Goal: Find specific page/section: Find specific page/section

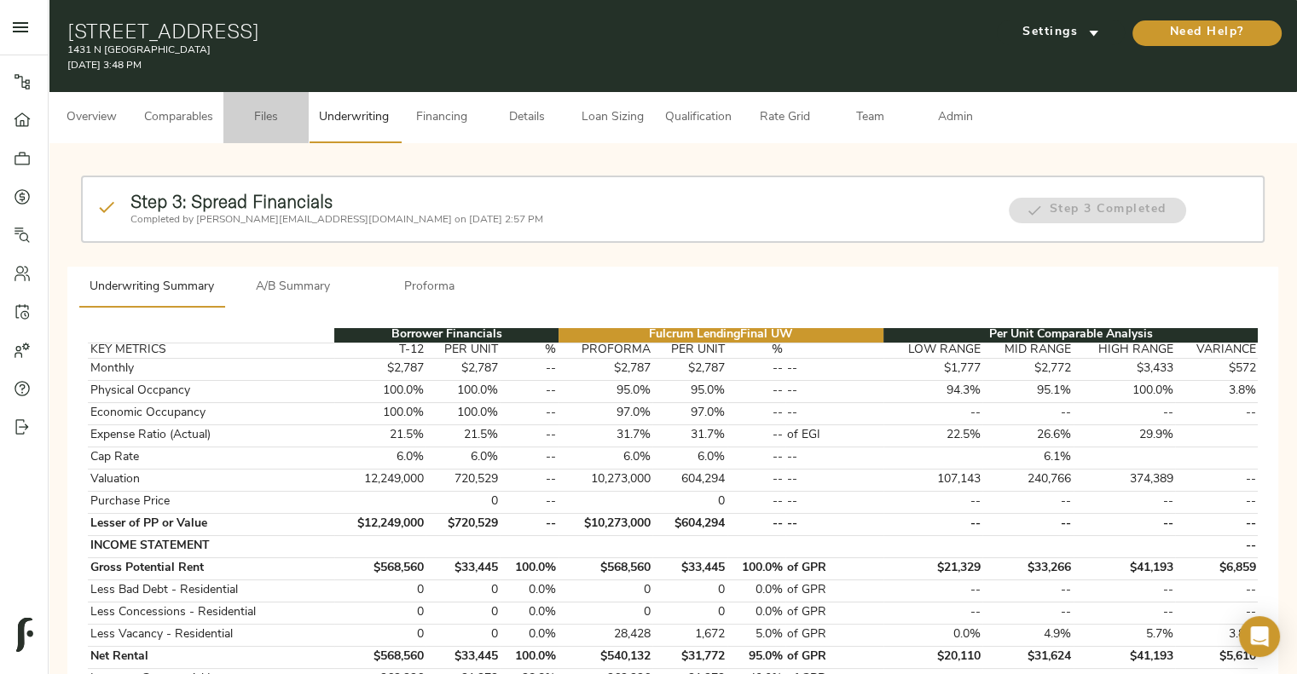
click at [225, 116] on button "Files" at bounding box center [265, 117] width 85 height 51
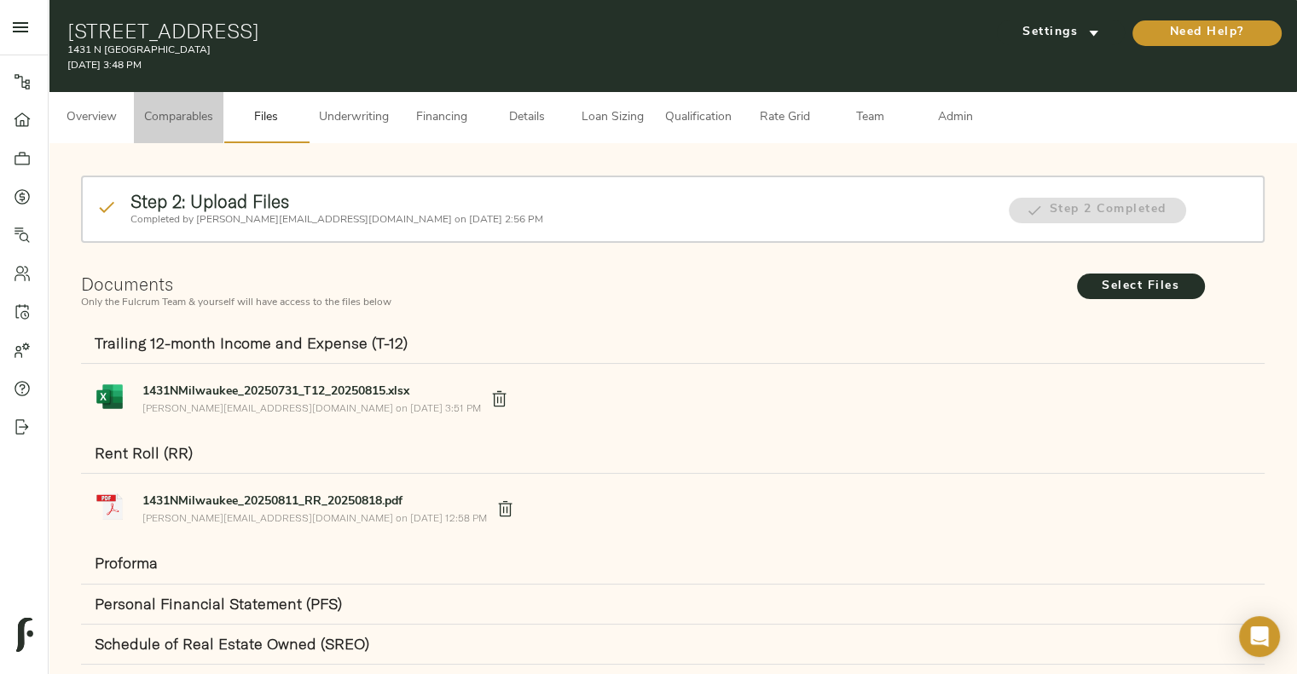
click at [191, 119] on span "Comparables" at bounding box center [178, 117] width 69 height 21
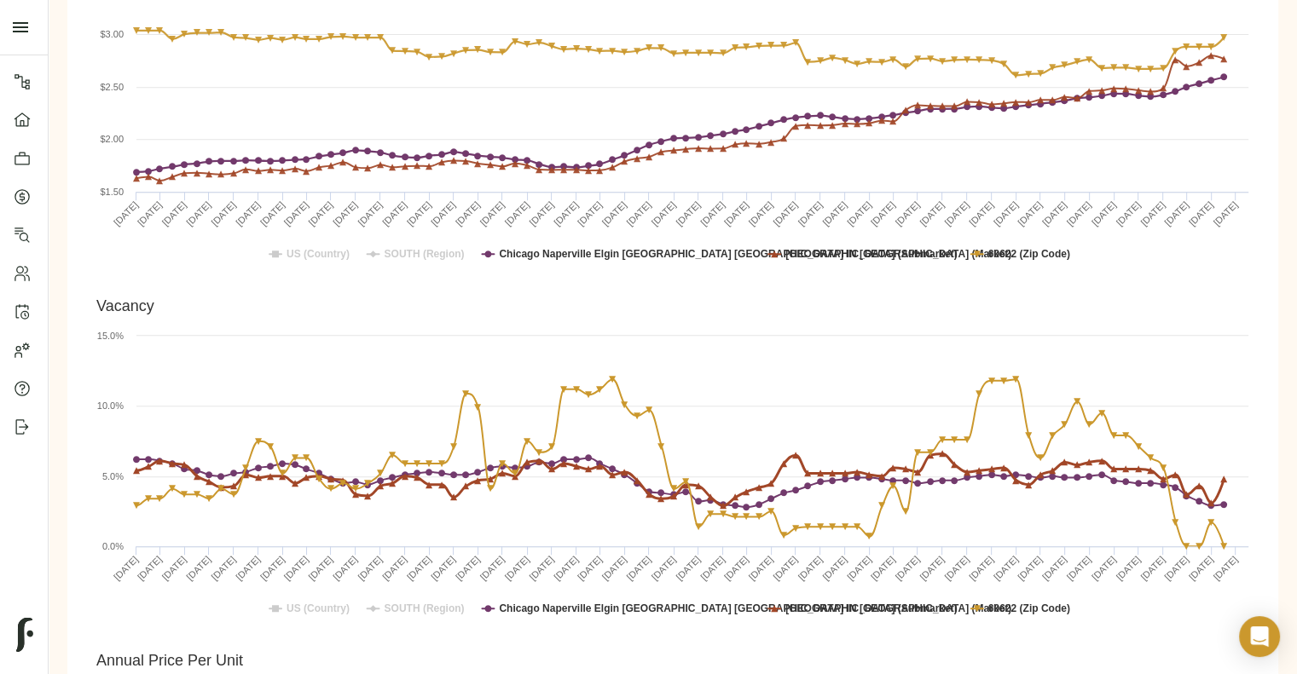
scroll to position [958, 0]
